Goal: Check status: Check status

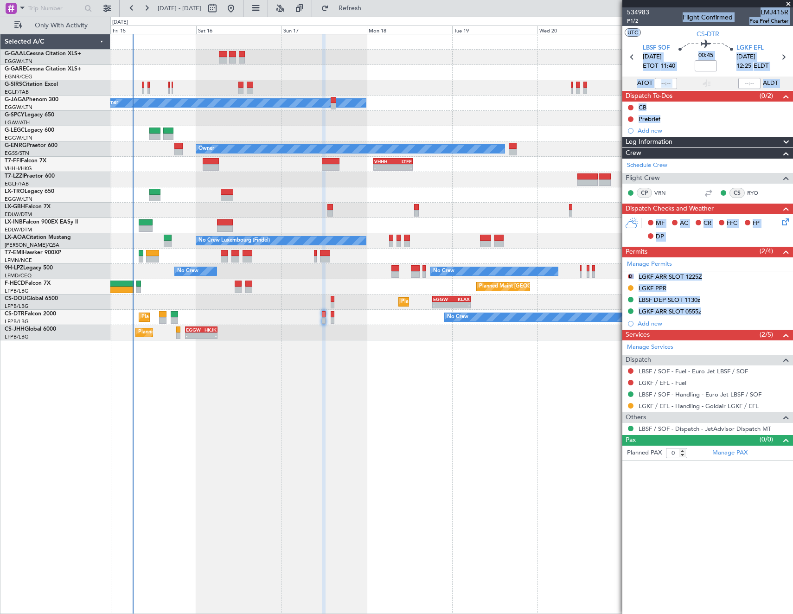
click at [770, 614] on html "[DATE] - [DATE] Refresh Quick Links Only With Activity Planned Maint Planned Ma…" at bounding box center [396, 307] width 793 height 614
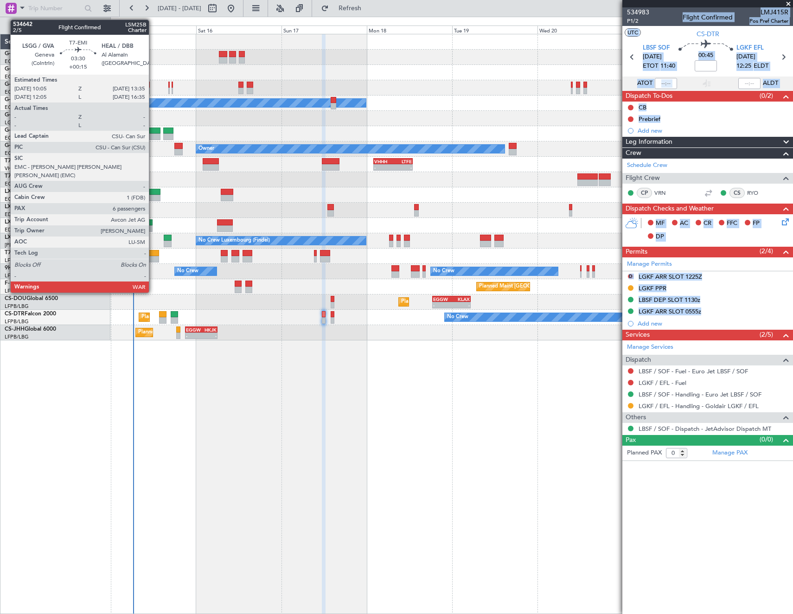
click at [153, 258] on div at bounding box center [152, 259] width 13 height 6
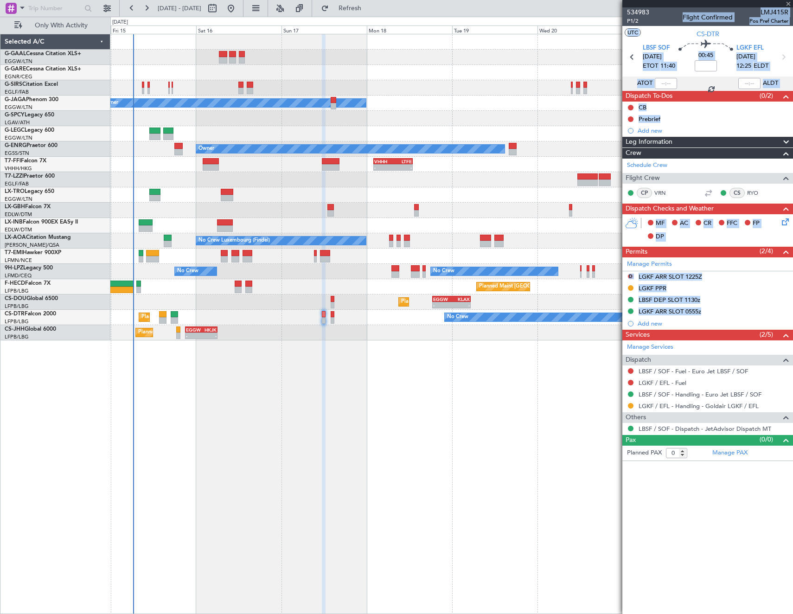
type input "+00:15"
type input "6"
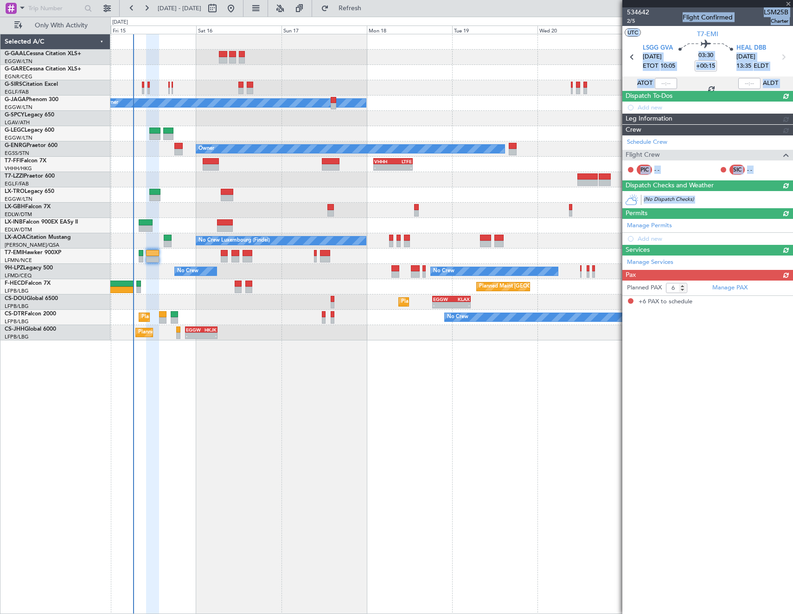
click at [662, 61] on span "[DATE]" at bounding box center [652, 56] width 19 height 9
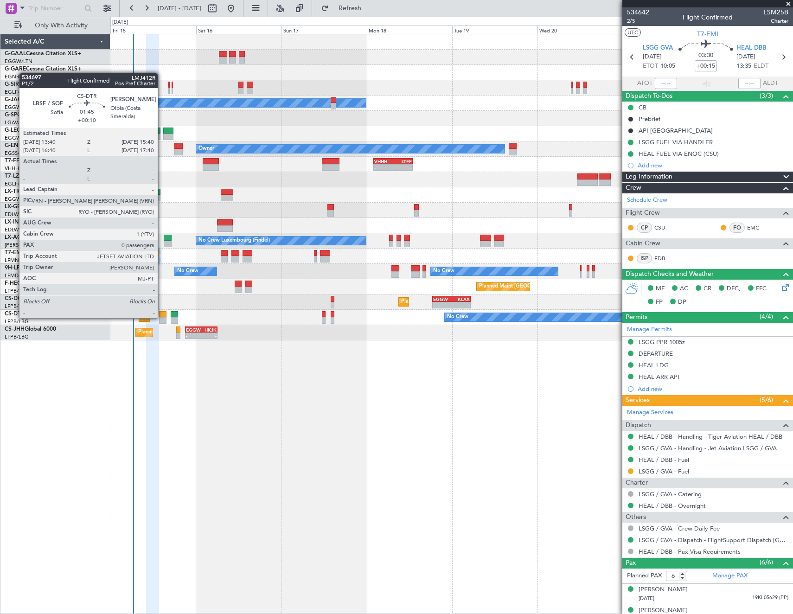
click at [162, 317] on div at bounding box center [162, 320] width 7 height 6
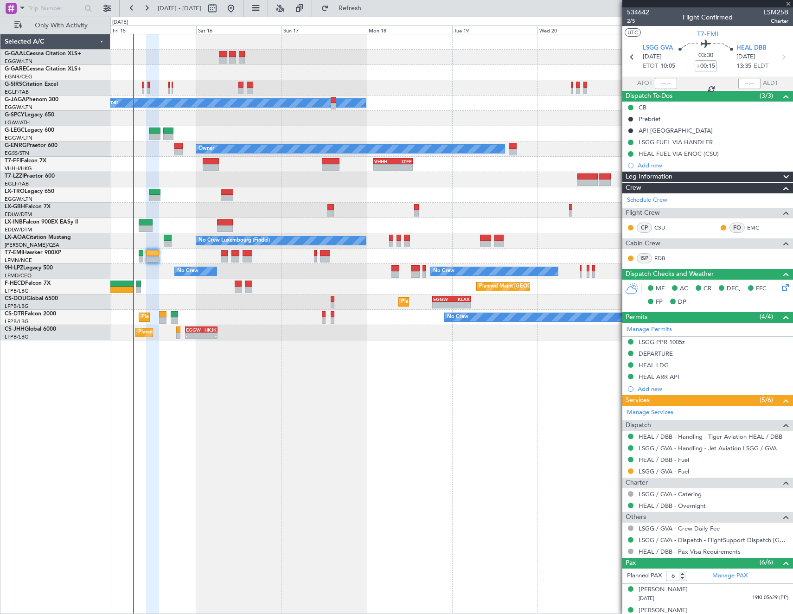
type input "+00:10"
type input "0"
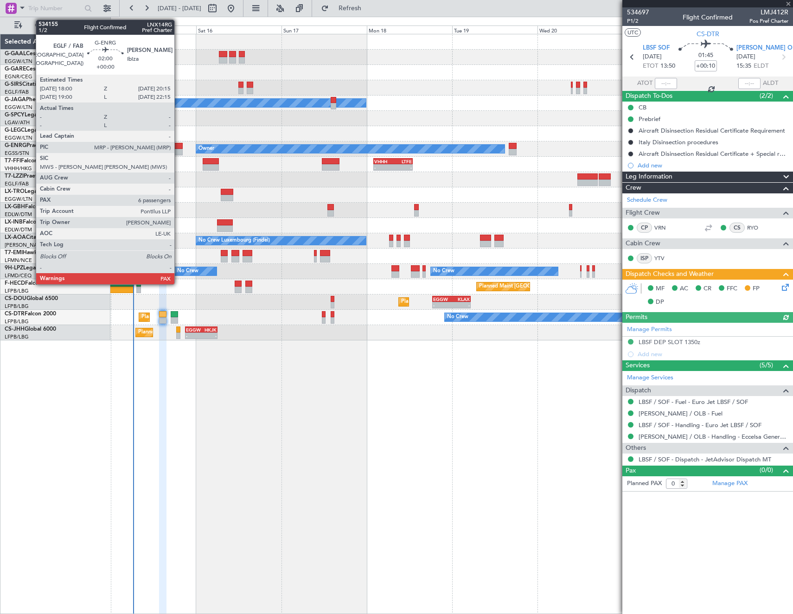
click at [179, 149] on div at bounding box center [178, 152] width 8 height 6
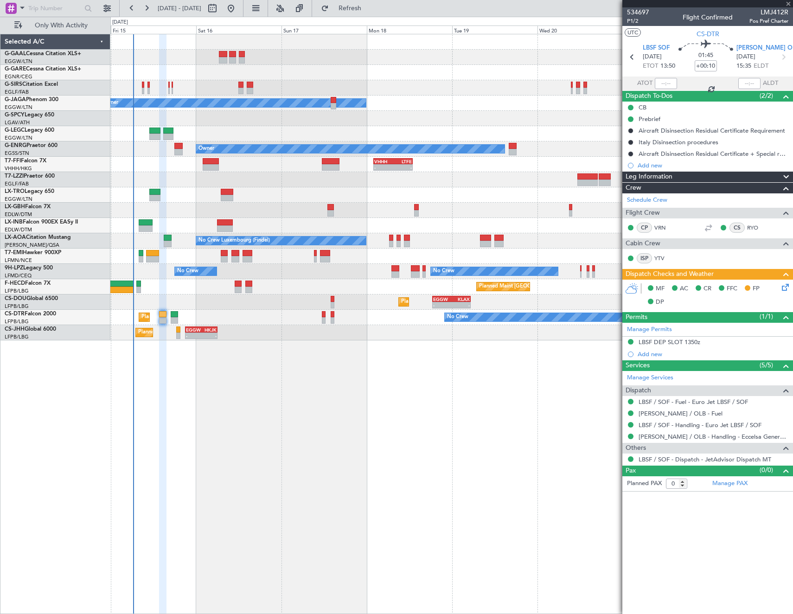
type input "8"
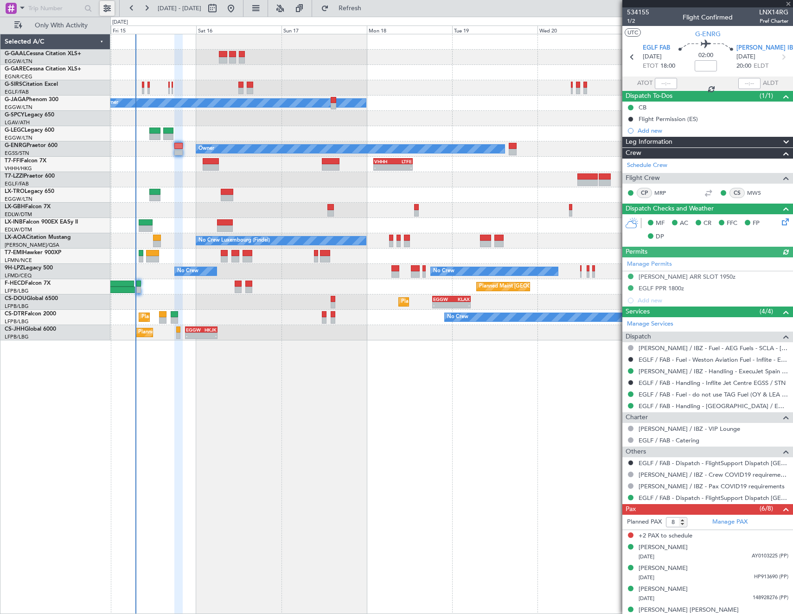
click at [100, 7] on button at bounding box center [107, 8] width 15 height 15
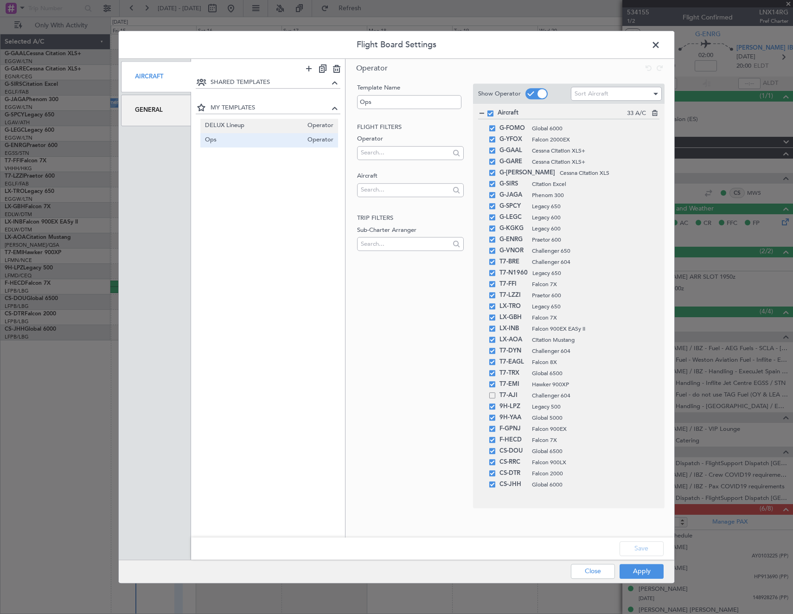
click at [257, 124] on span "DELUX Lineup" at bounding box center [254, 126] width 98 height 10
type input "DELUX Lineup"
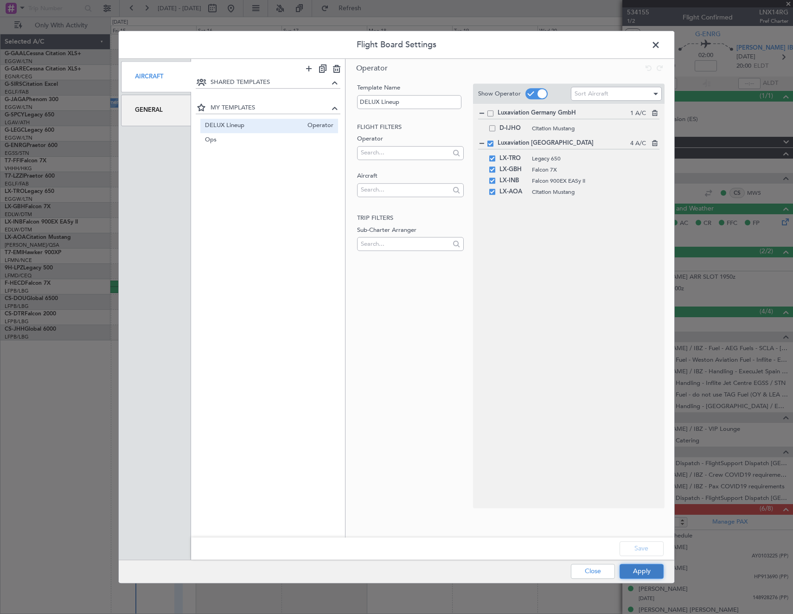
click at [640, 574] on button "Apply" at bounding box center [642, 571] width 44 height 15
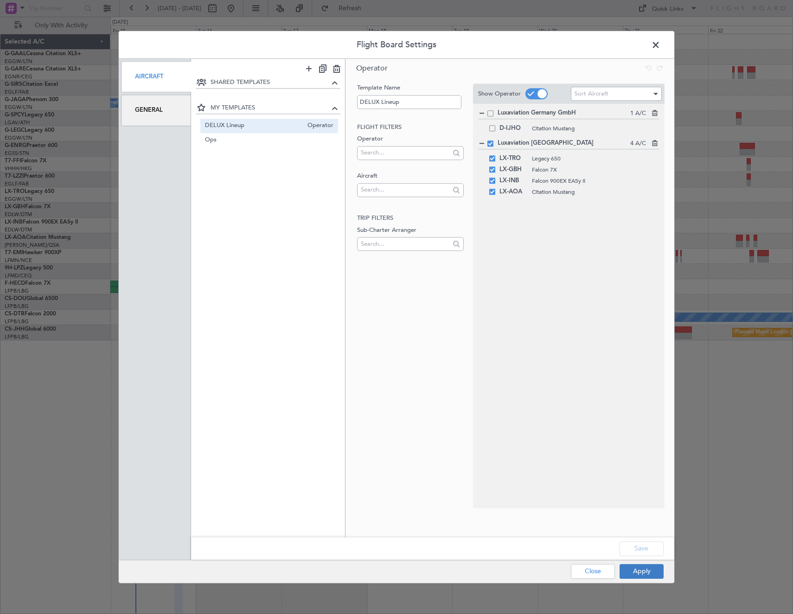
type input "0"
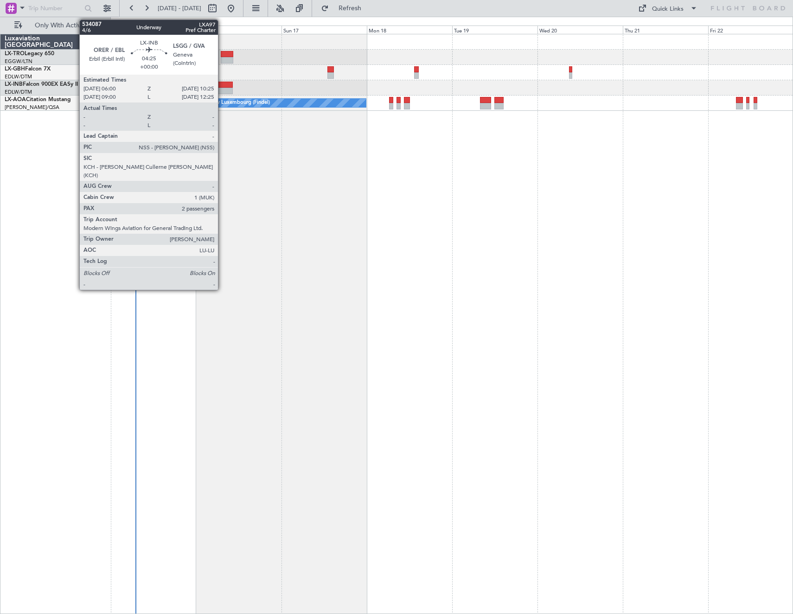
click at [222, 83] on div at bounding box center [225, 85] width 16 height 6
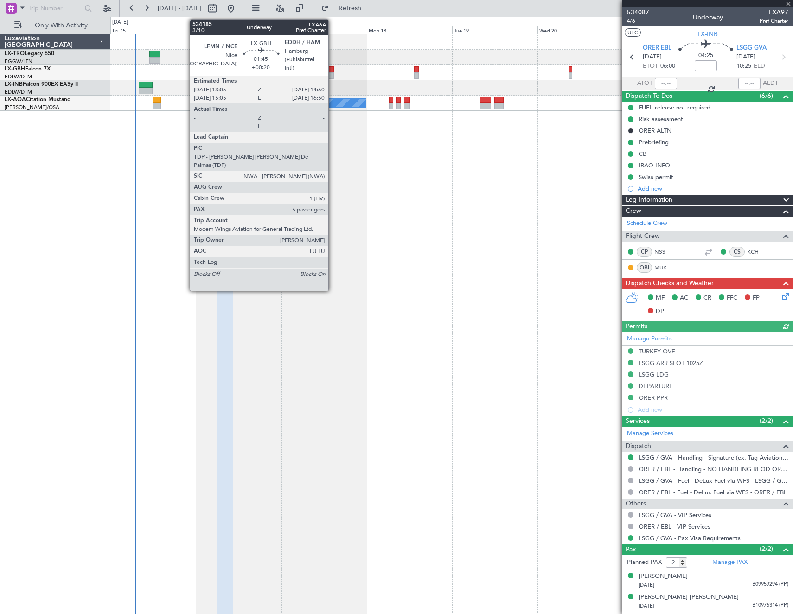
click at [333, 69] on div at bounding box center [330, 69] width 6 height 6
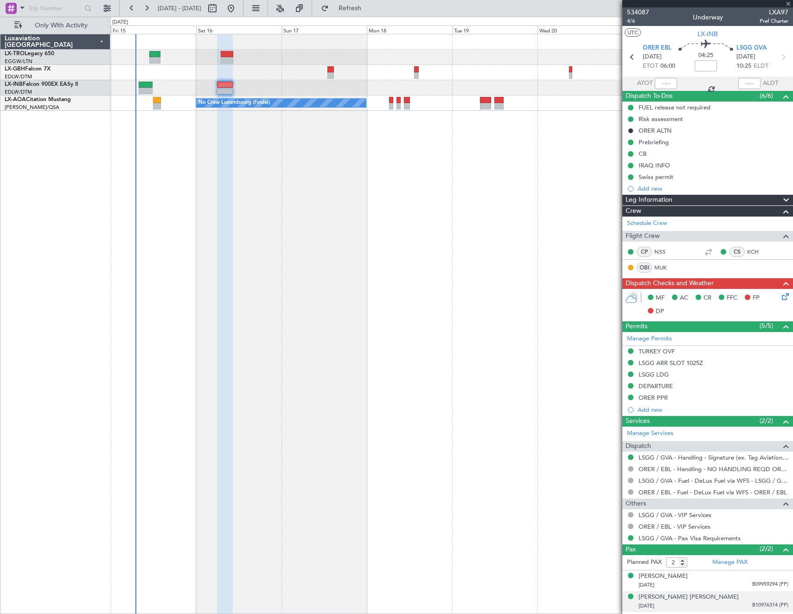
type input "+00:20"
type input "5"
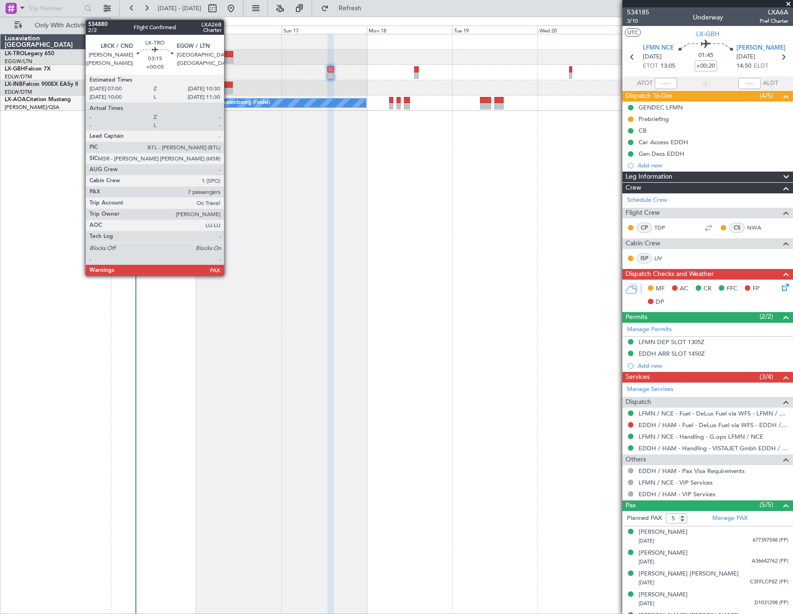
click at [228, 56] on div at bounding box center [227, 54] width 13 height 6
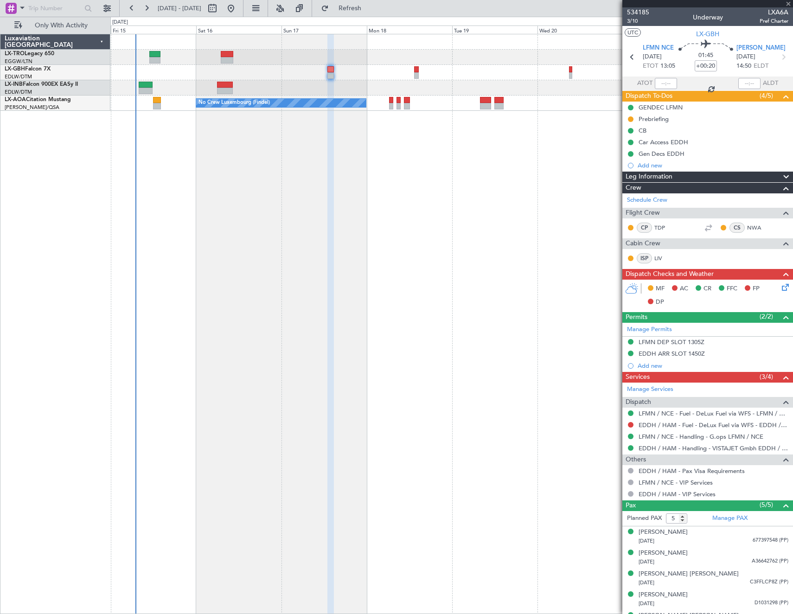
type input "+00:05"
type input "7"
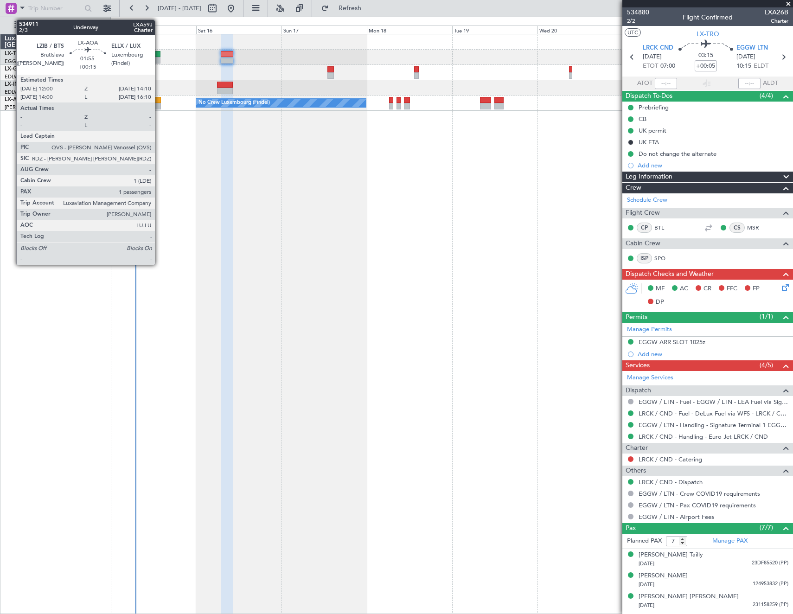
click at [159, 101] on div at bounding box center [157, 100] width 8 height 6
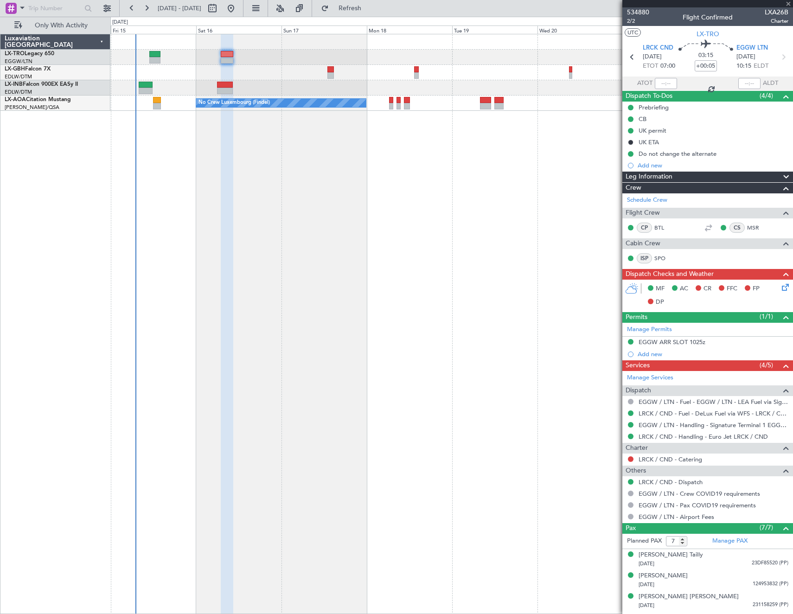
type input "+00:15"
type input "1"
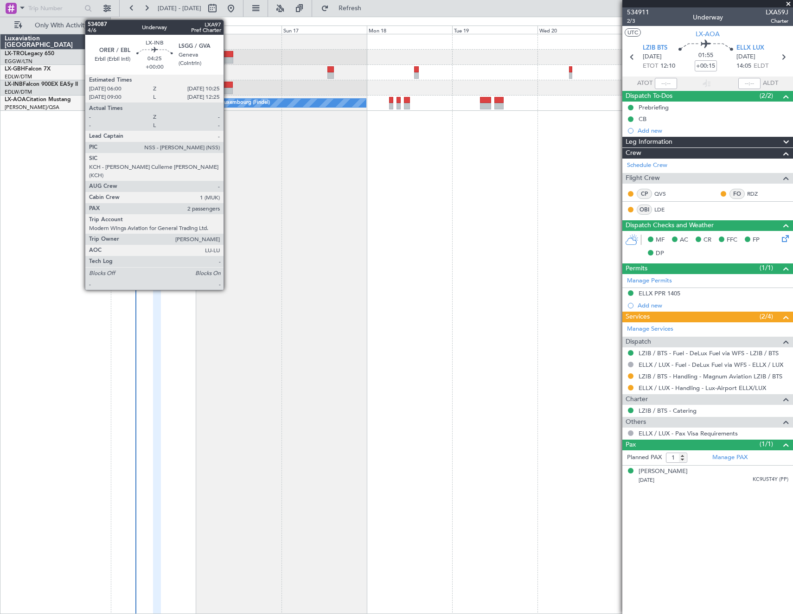
click at [229, 85] on div at bounding box center [225, 85] width 16 height 6
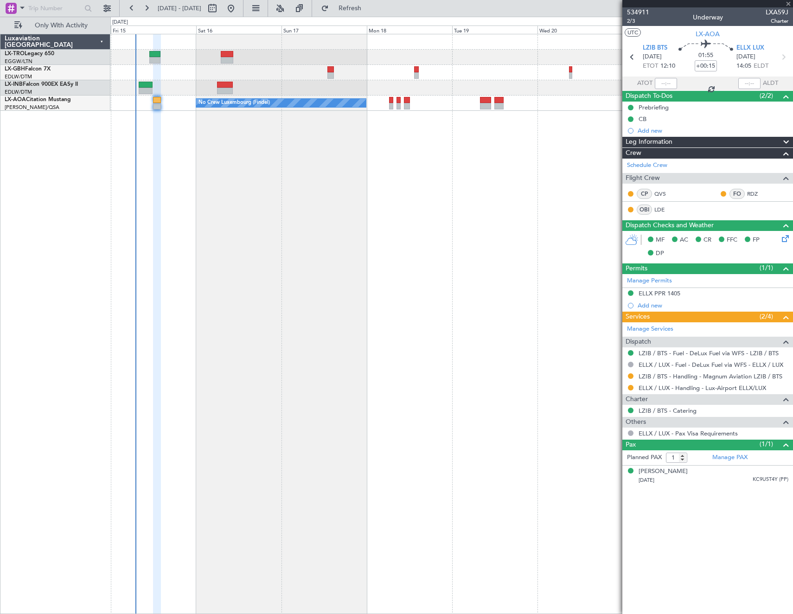
type input "2"
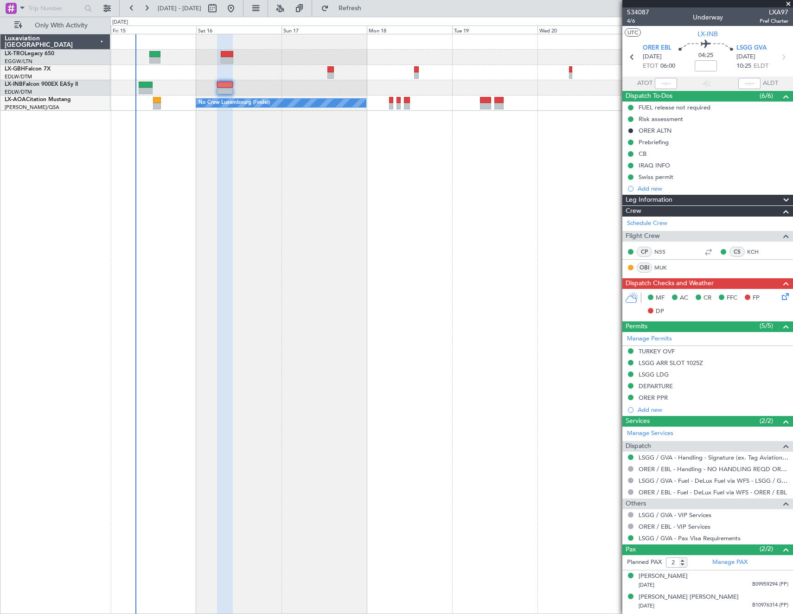
click at [152, 103] on div "No Crew Luxembourg (Findel)" at bounding box center [451, 103] width 682 height 15
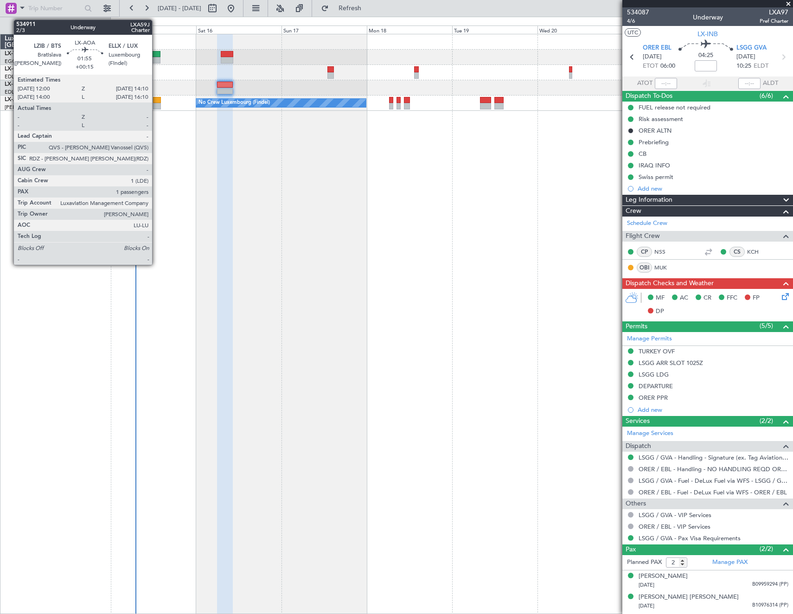
click at [156, 103] on div at bounding box center [157, 100] width 8 height 6
type input "+00:15"
type input "1"
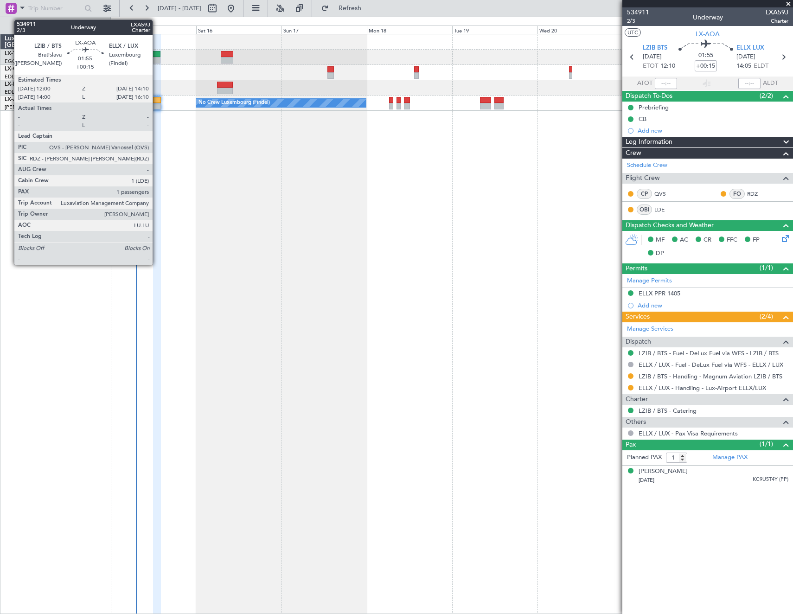
click at [157, 98] on div at bounding box center [157, 100] width 8 height 6
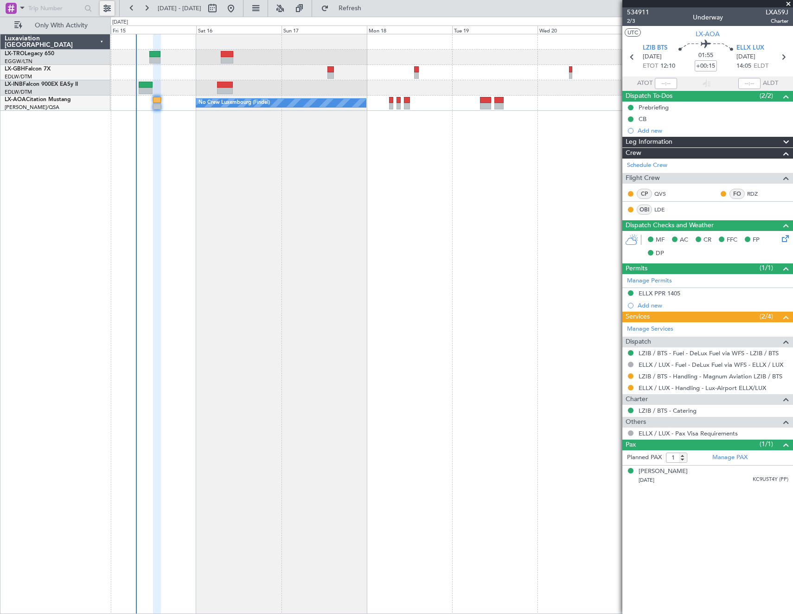
click at [111, 9] on button at bounding box center [107, 8] width 15 height 15
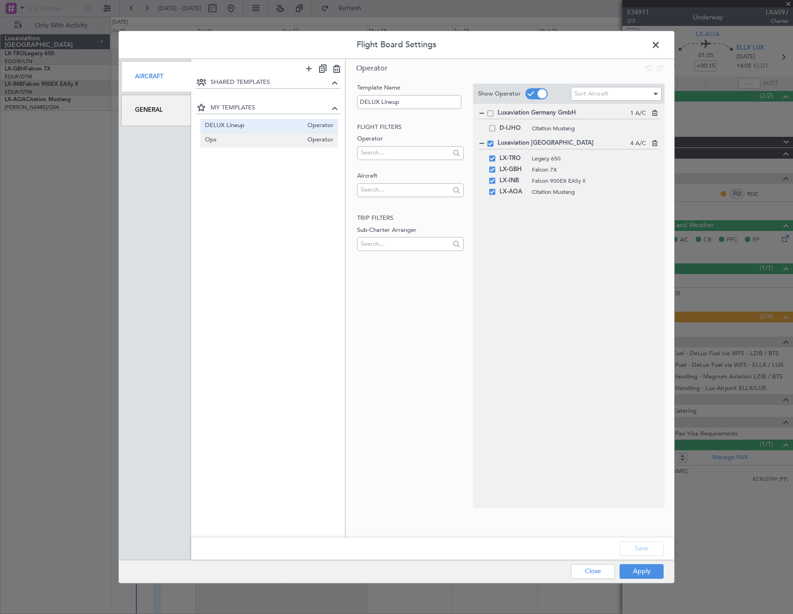
click at [223, 142] on span "Ops" at bounding box center [254, 140] width 98 height 10
type input "Ops"
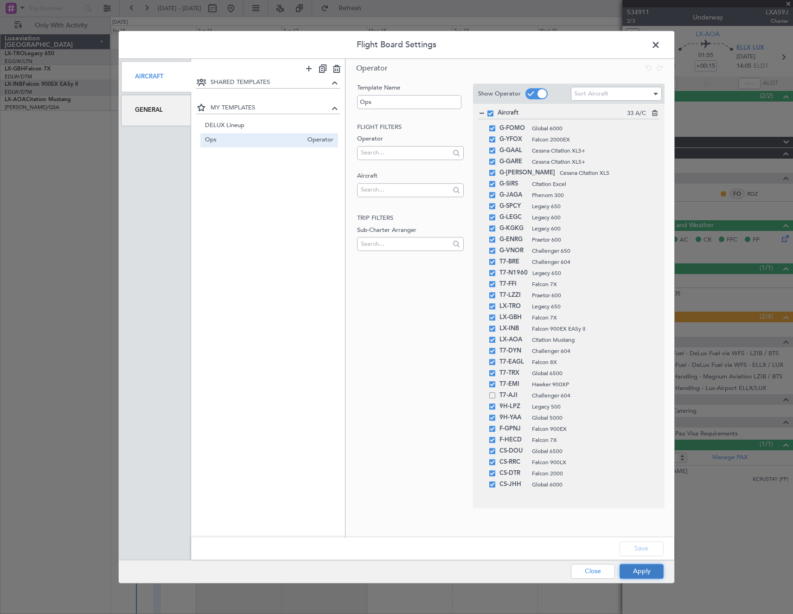
click at [646, 572] on button "Apply" at bounding box center [642, 571] width 44 height 15
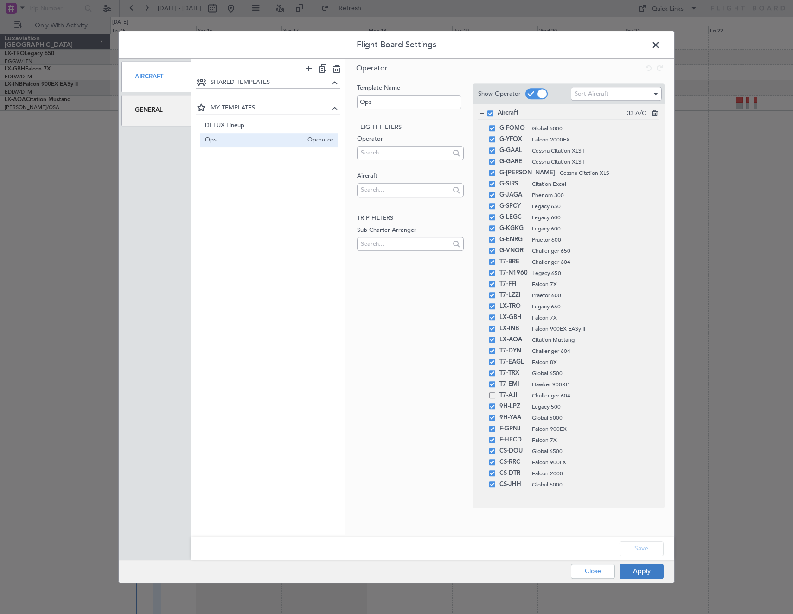
type input "0"
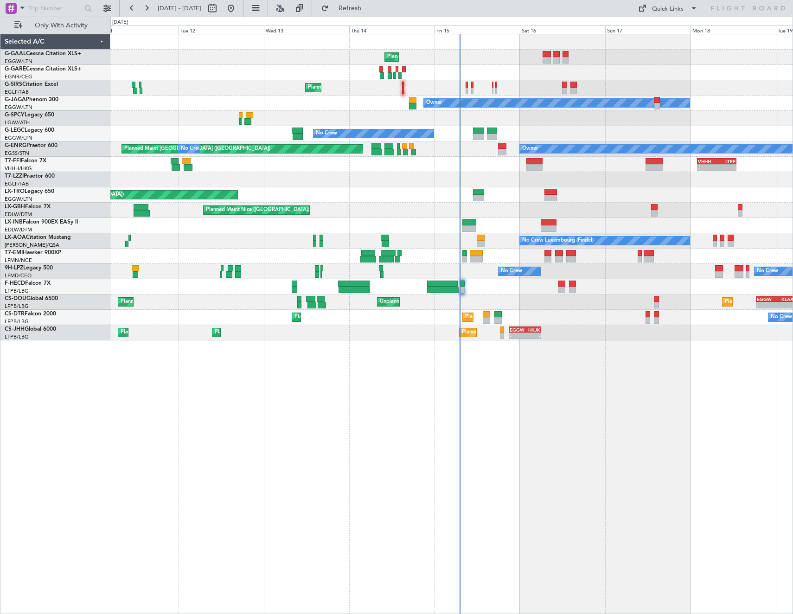
click at [554, 412] on div "Planned Maint No Crew Planned Maint [GEOGRAPHIC_DATA] ([GEOGRAPHIC_DATA]) Owner…" at bounding box center [451, 324] width 683 height 580
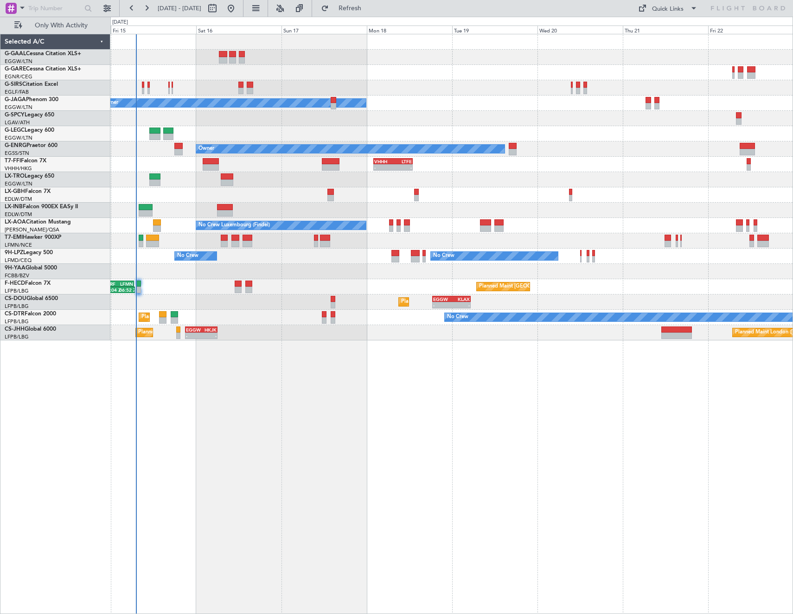
click at [196, 164] on div "Planned Maint Planned Maint [GEOGRAPHIC_DATA] ([GEOGRAPHIC_DATA]) Owner No Crew…" at bounding box center [451, 187] width 682 height 306
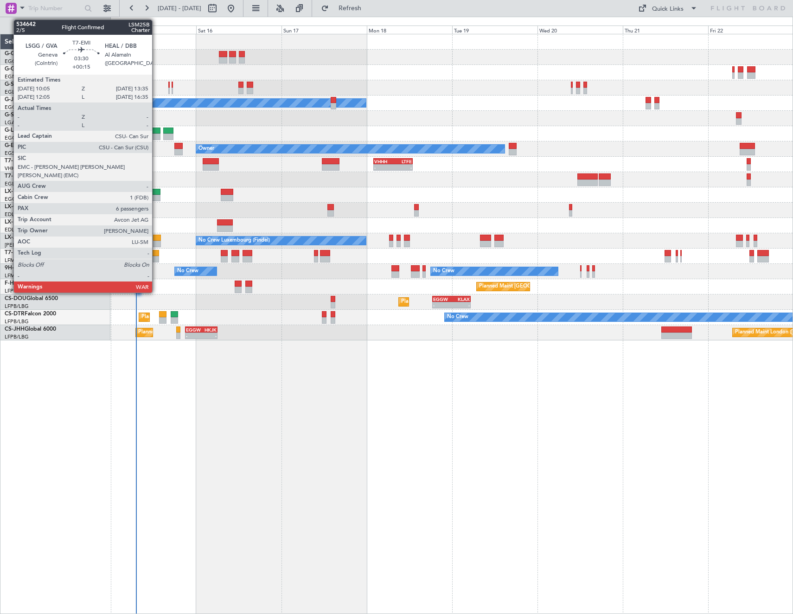
click at [156, 256] on div at bounding box center [152, 253] width 13 height 6
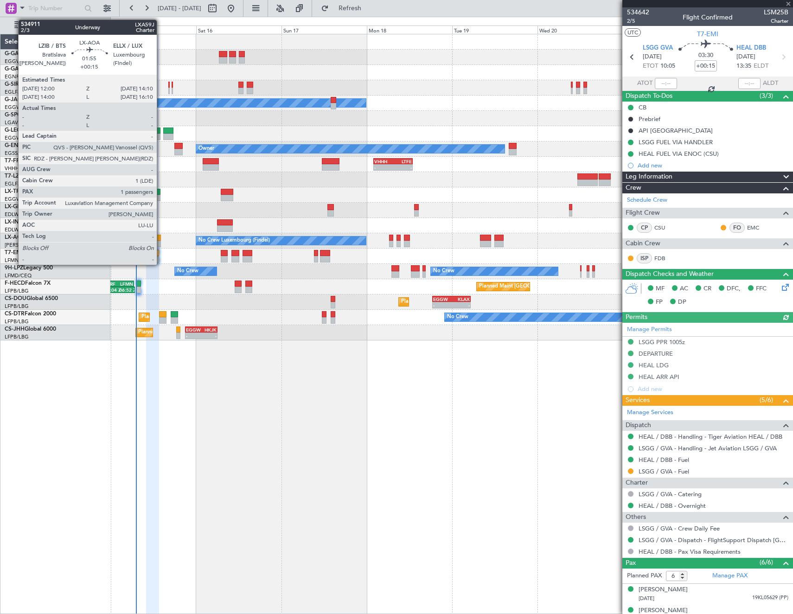
click at [161, 238] on div at bounding box center [157, 238] width 8 height 6
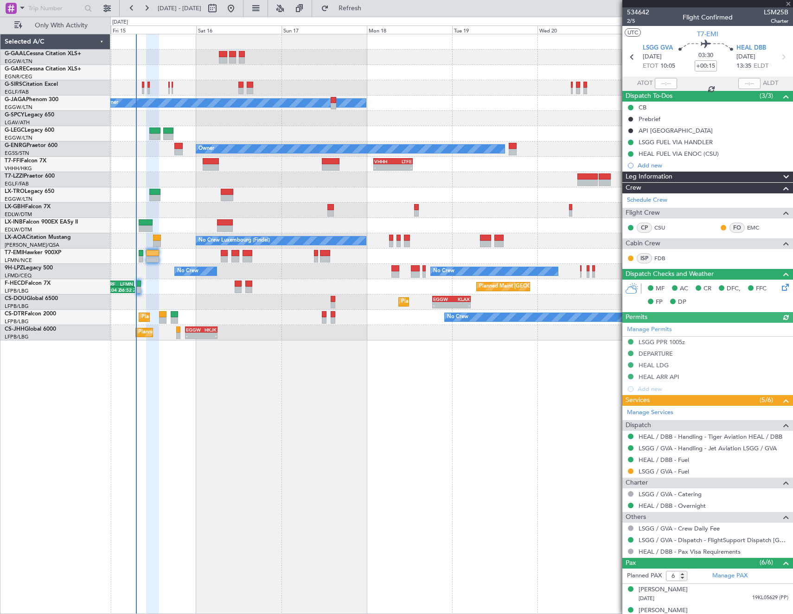
type input "1"
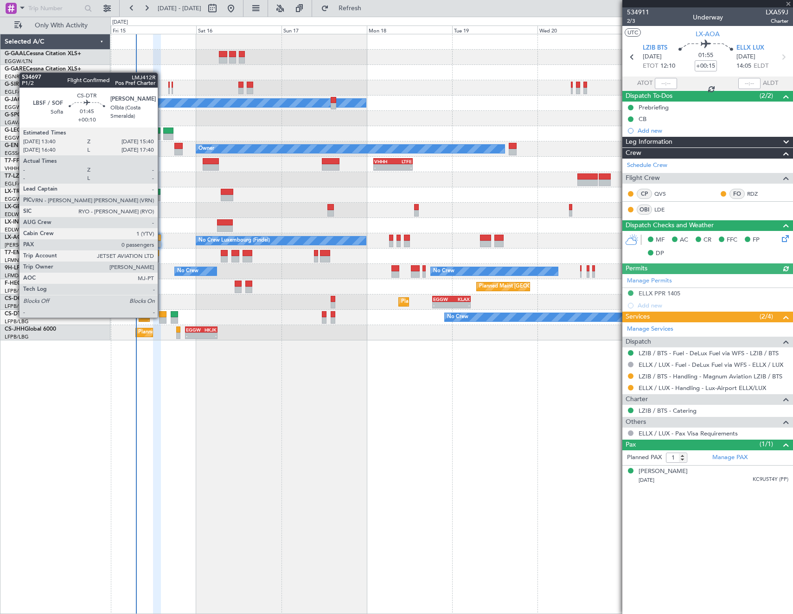
click at [162, 317] on div at bounding box center [162, 314] width 7 height 6
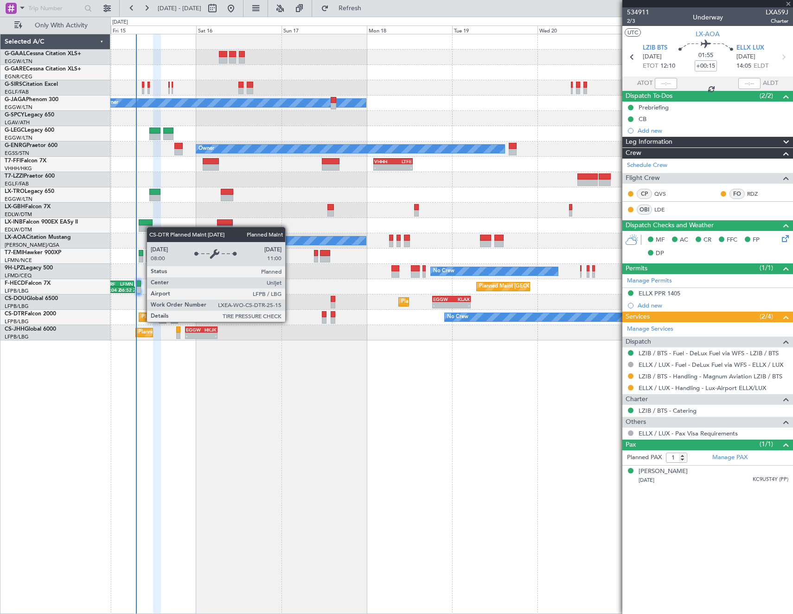
type input "+00:10"
type input "0"
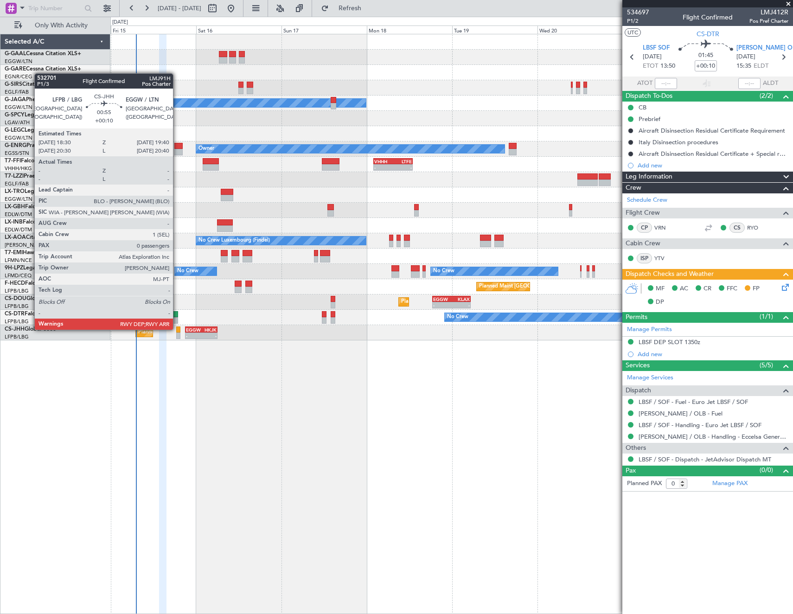
click at [177, 329] on div at bounding box center [178, 330] width 4 height 6
